Goal: Ask a question: Seek information or help from site administrators or community

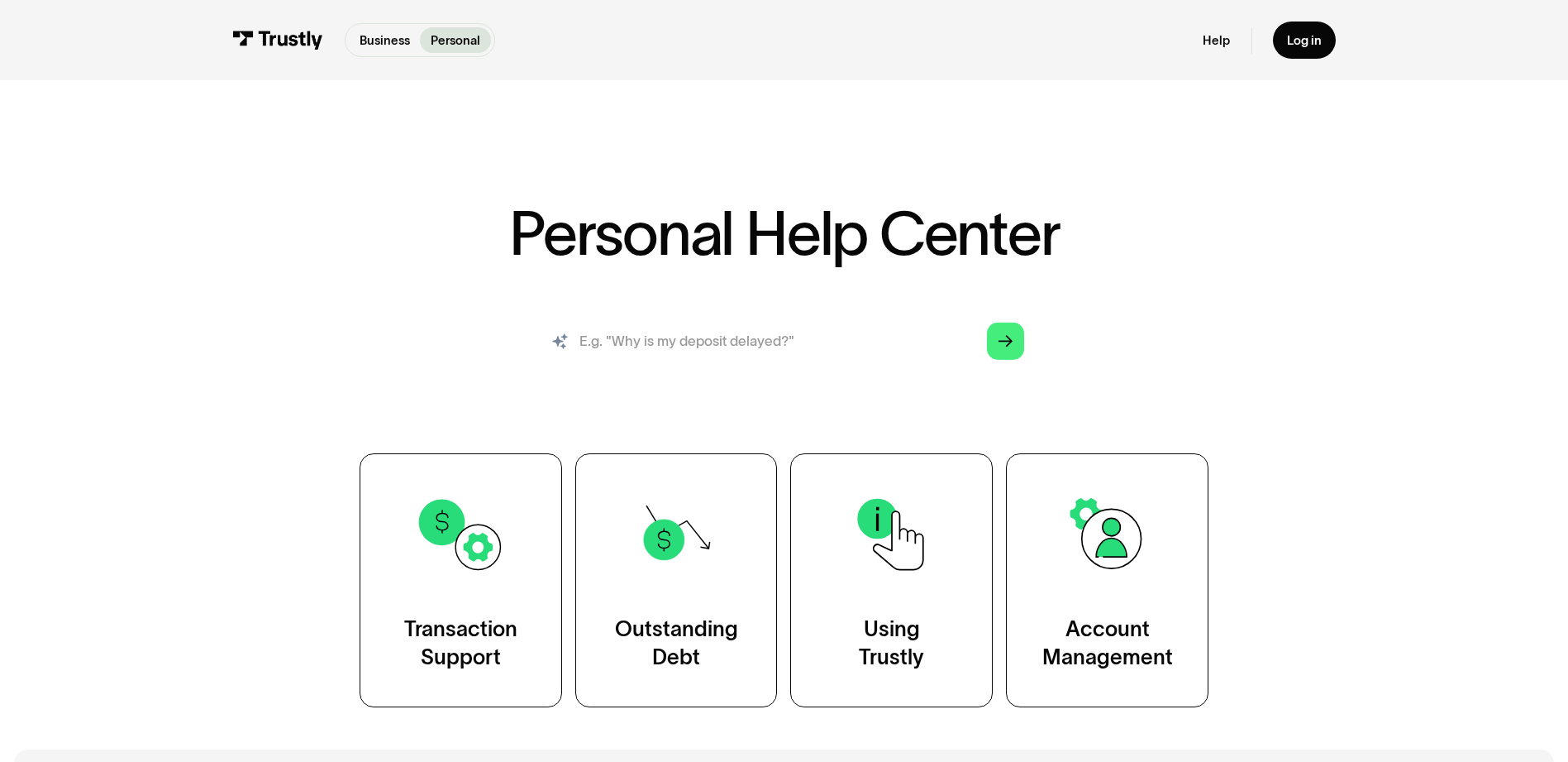
click at [719, 329] on input "search" at bounding box center [784, 340] width 507 height 56
type input "why i my deposit delayed"
click at [1005, 348] on div "Arrow Right" at bounding box center [1005, 341] width 14 height 14
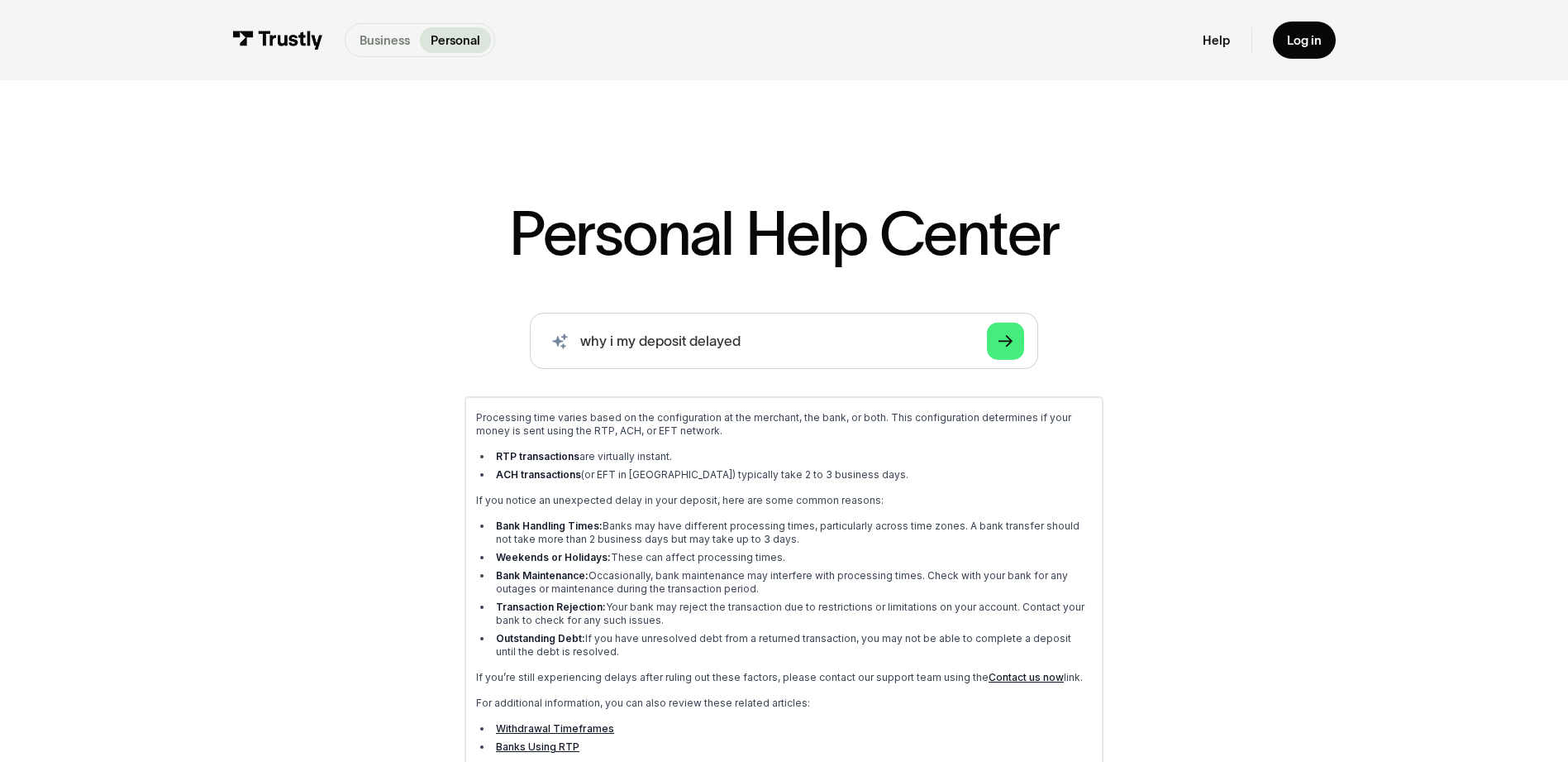
click at [386, 38] on p "Business" at bounding box center [384, 40] width 50 height 18
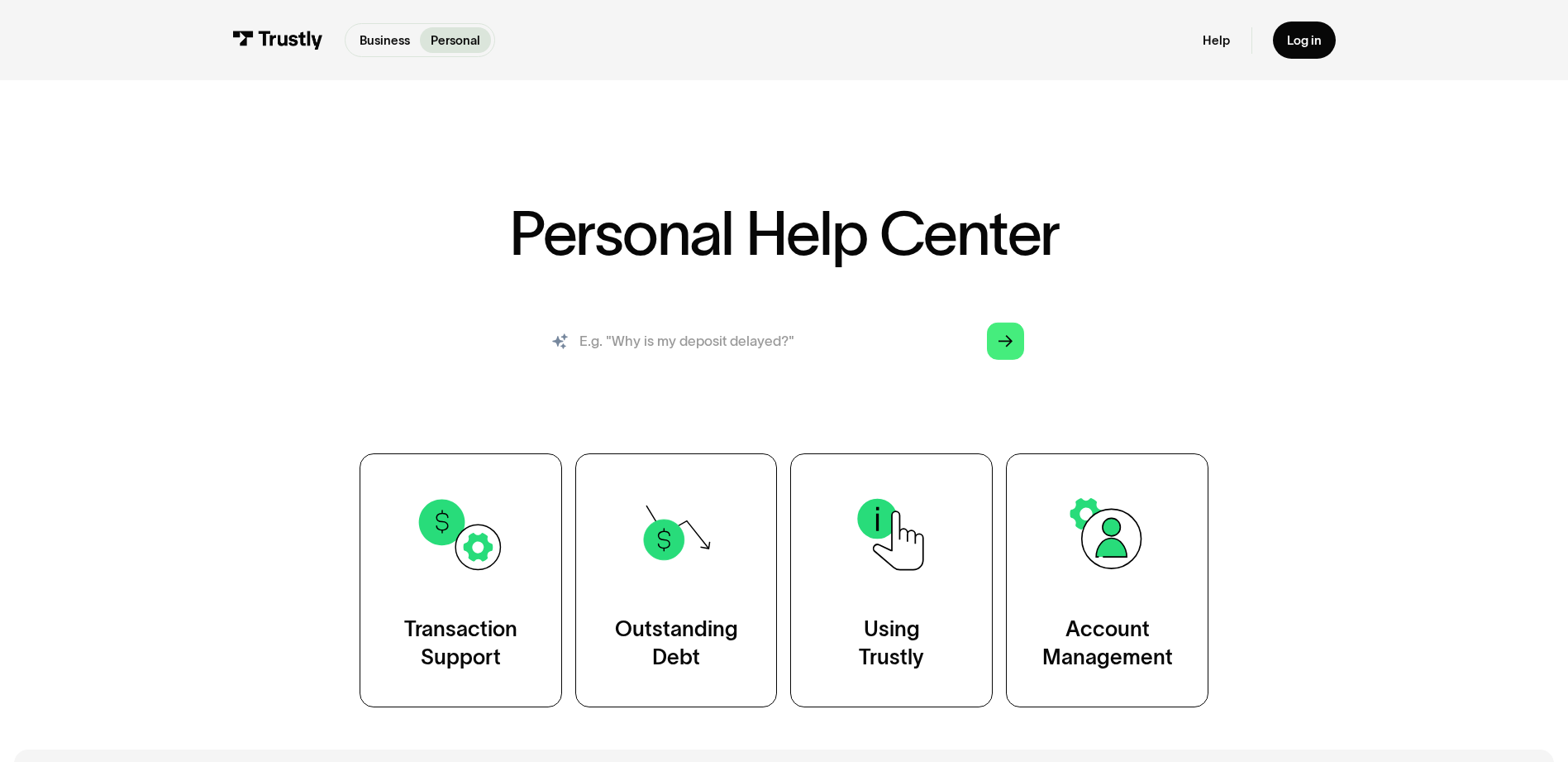
click at [740, 344] on input "search" at bounding box center [784, 340] width 507 height 56
click at [613, 343] on input "why i my deposit delayed" at bounding box center [784, 340] width 507 height 56
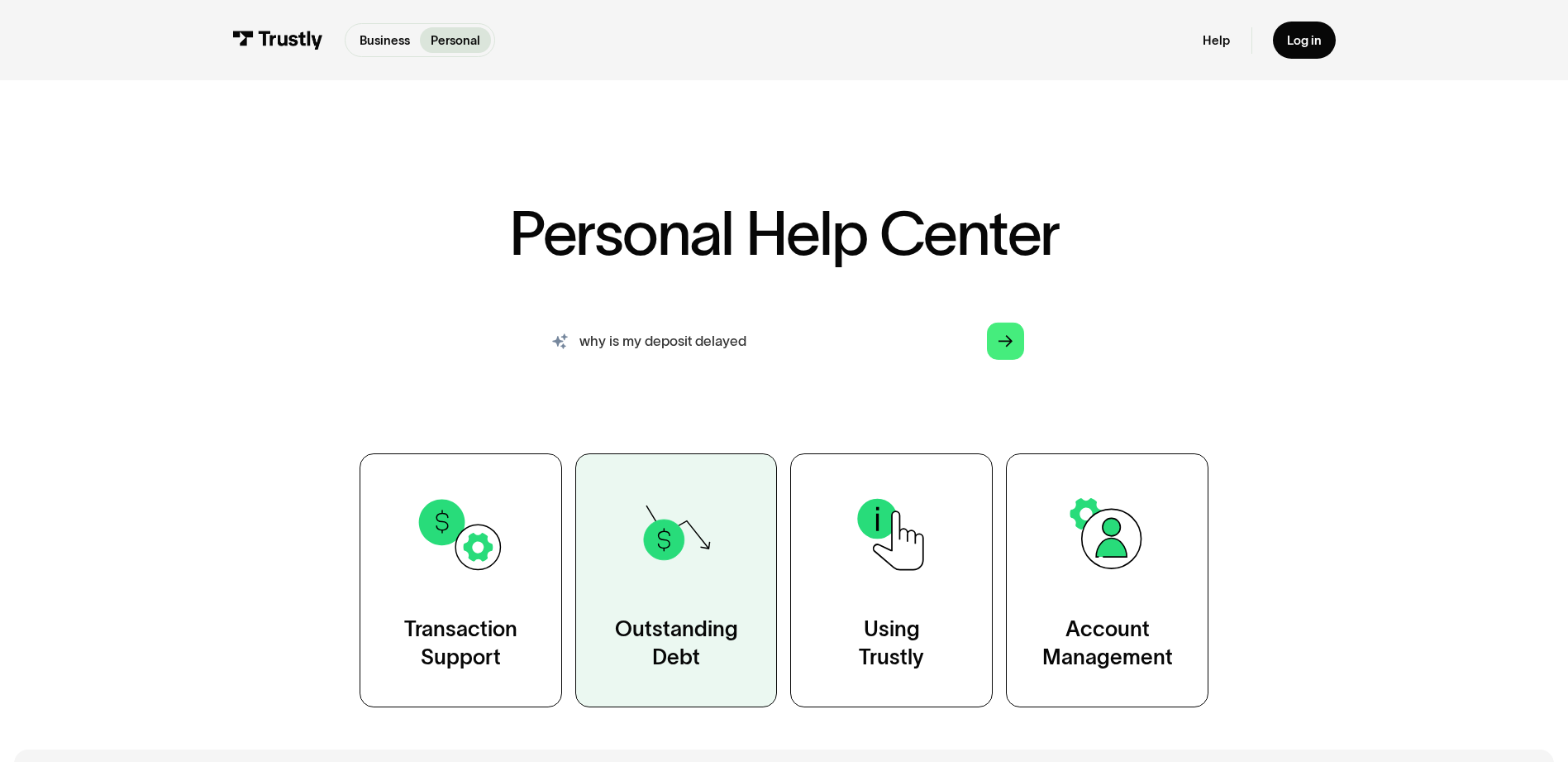
type input "why is my deposit delayed"
click at [638, 633] on div "Outstanding Debt" at bounding box center [676, 642] width 123 height 56
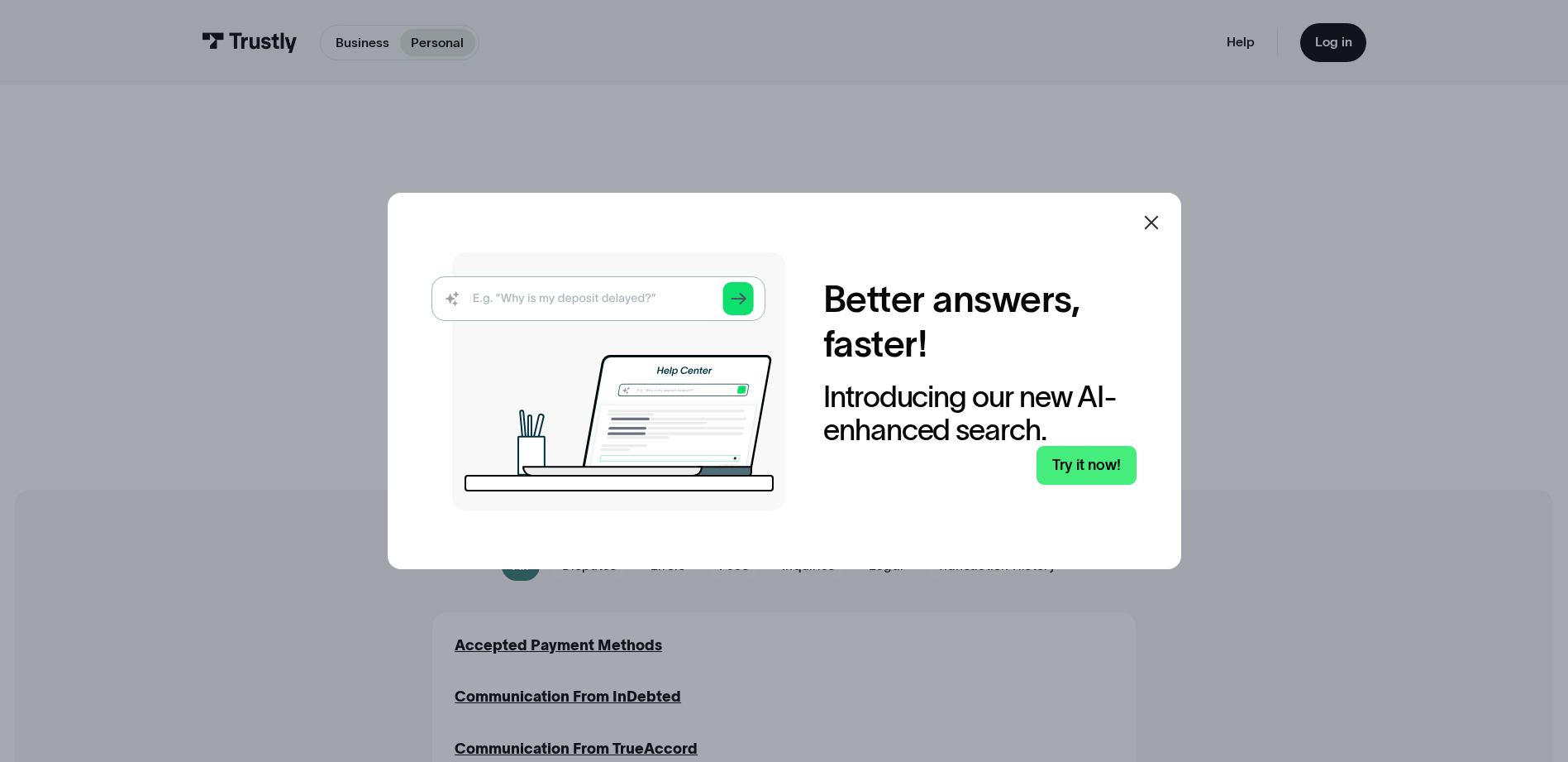
click at [650, 303] on img at bounding box center [609, 381] width 355 height 258
click at [1155, 232] on div at bounding box center [1152, 222] width 20 height 20
